Goal: Navigation & Orientation: Find specific page/section

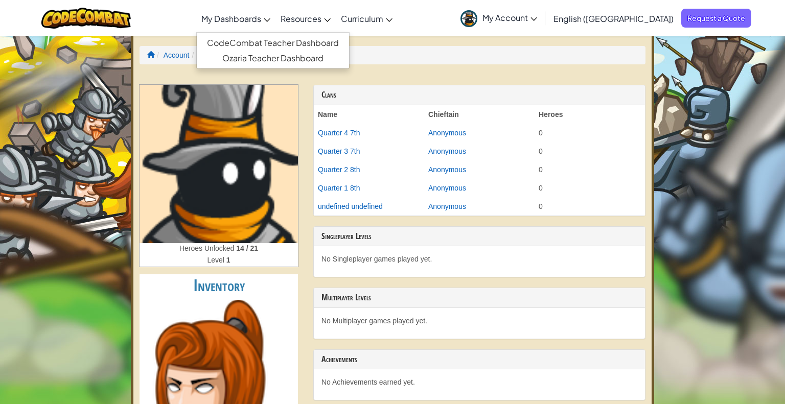
click at [261, 18] on span "My Dashboards" at bounding box center [231, 18] width 60 height 11
click at [306, 42] on link "CodeCombat Teacher Dashboard" at bounding box center [273, 42] width 152 height 15
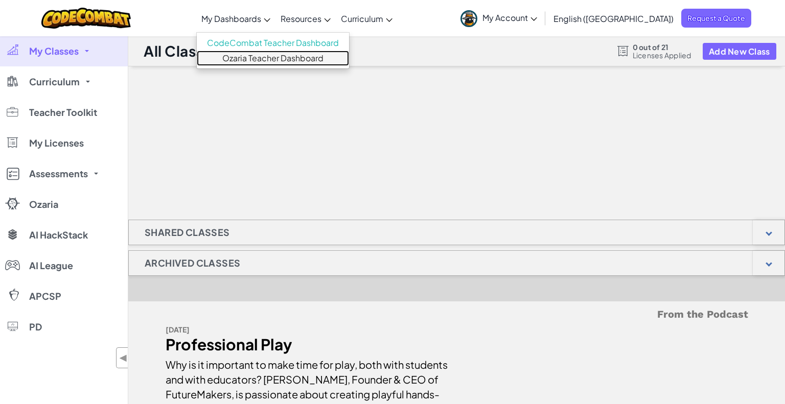
click at [280, 55] on link "Ozaria Teacher Dashboard" at bounding box center [273, 58] width 152 height 15
